Goal: Task Accomplishment & Management: Manage account settings

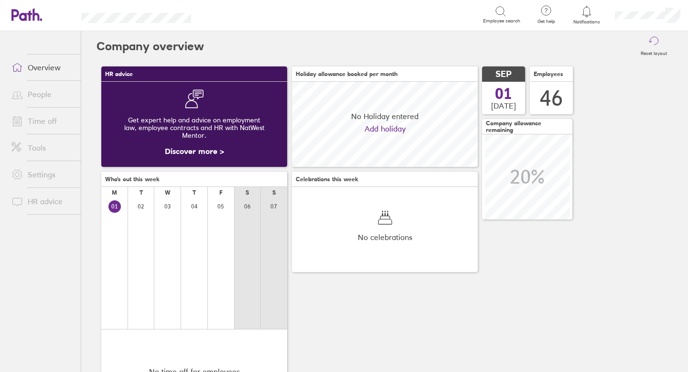
scroll to position [85, 186]
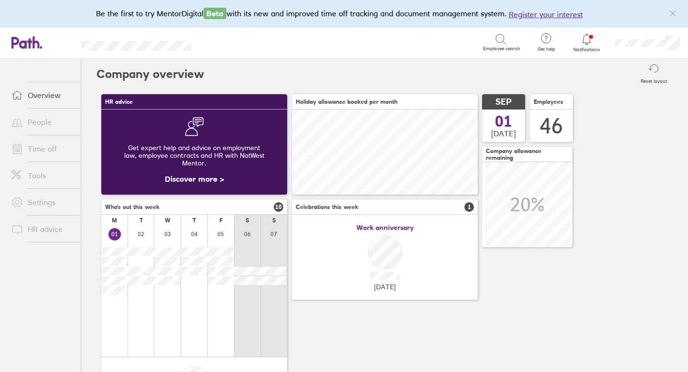
click at [585, 41] on icon at bounding box center [586, 38] width 11 height 11
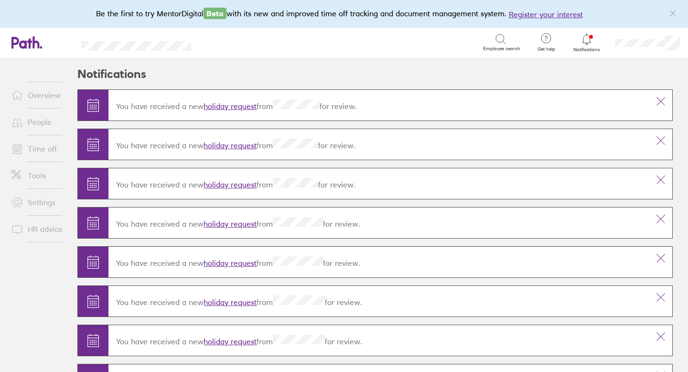
click at [245, 105] on link "holiday request" at bounding box center [230, 106] width 53 height 10
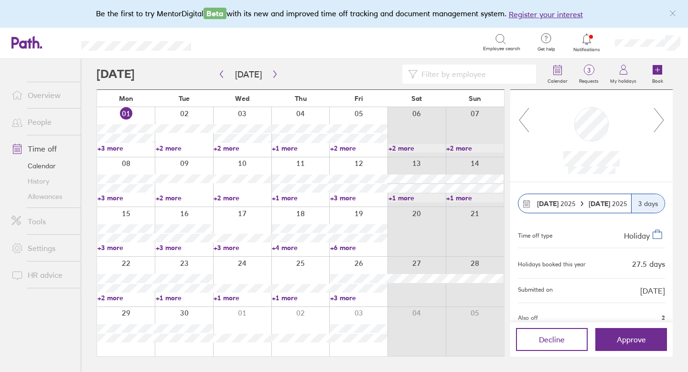
click at [662, 125] on icon at bounding box center [659, 120] width 12 height 26
click at [624, 339] on span "Approve" at bounding box center [631, 339] width 29 height 9
click at [661, 121] on icon at bounding box center [659, 120] width 12 height 26
click at [634, 336] on span "Approve" at bounding box center [631, 339] width 29 height 9
click at [30, 196] on link "Allowances" at bounding box center [42, 196] width 77 height 15
